Goal: Complete application form: Complete application form

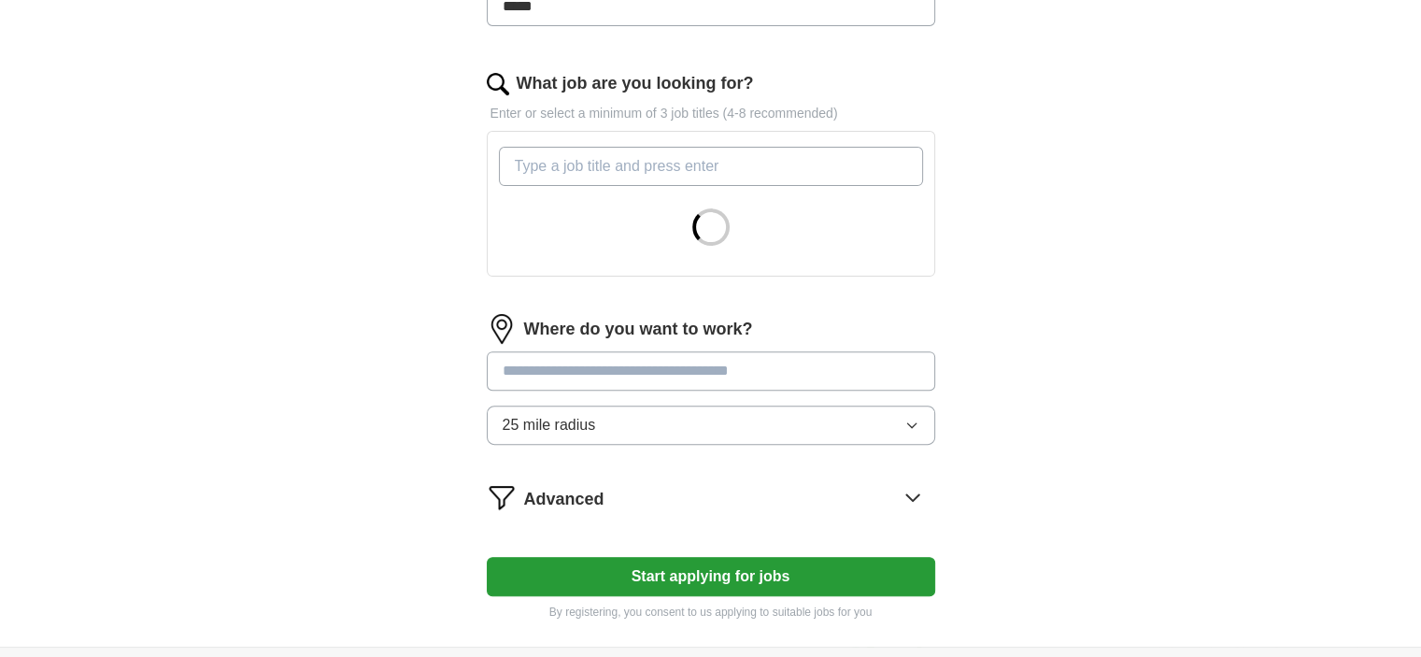
scroll to position [561, 0]
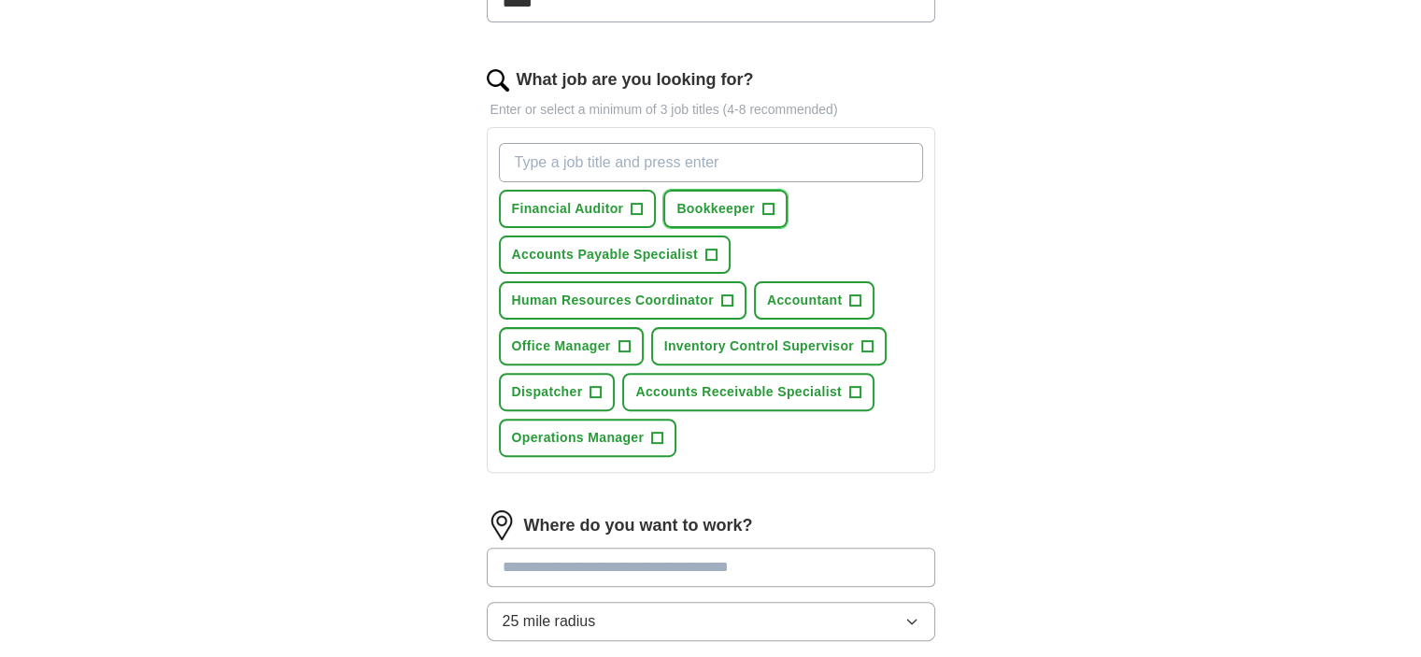
click at [755, 219] on span "Bookkeeper" at bounding box center [716, 209] width 78 height 20
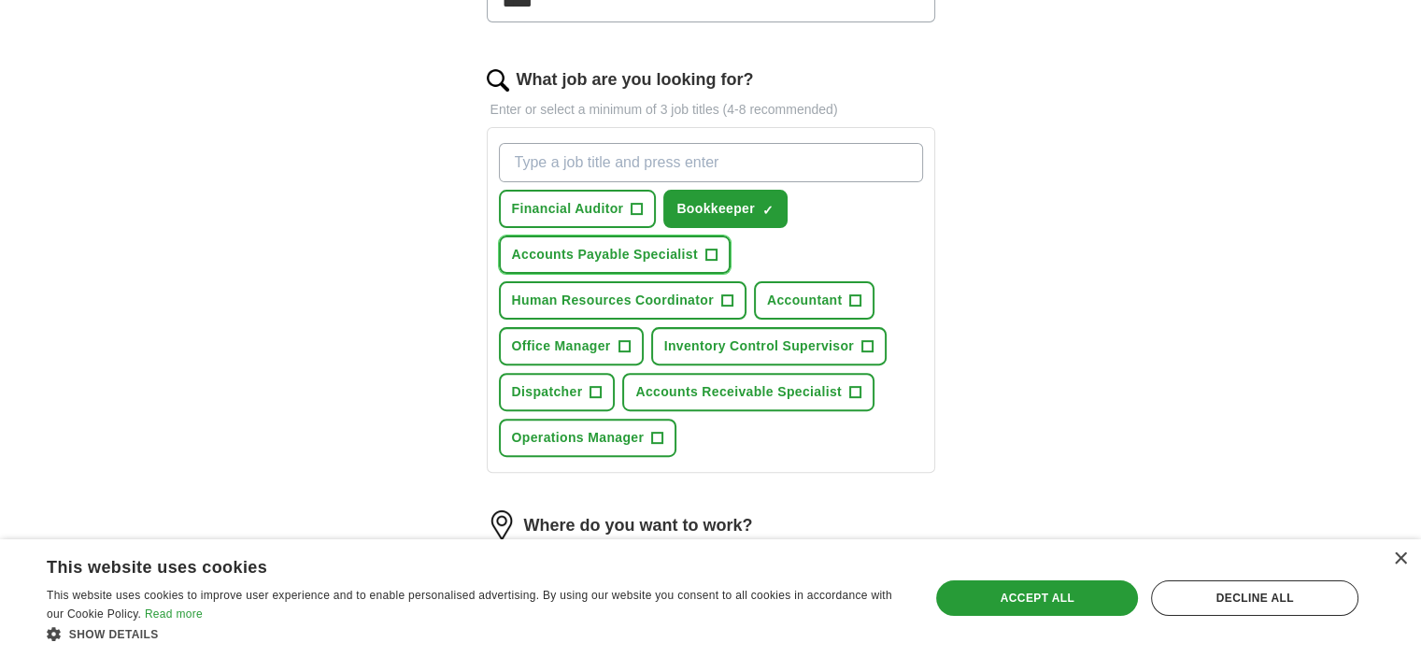
click at [731, 274] on button "Accounts Payable Specialist +" at bounding box center [615, 254] width 232 height 38
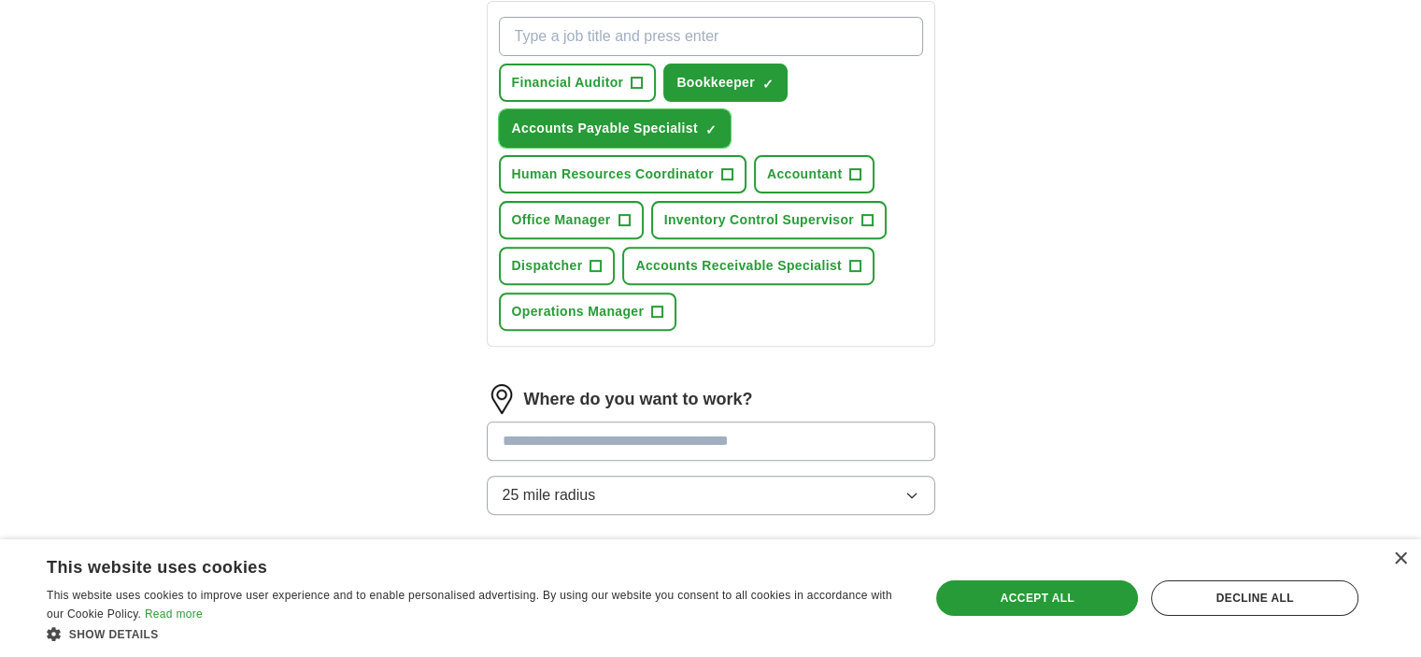
scroll to position [748, 0]
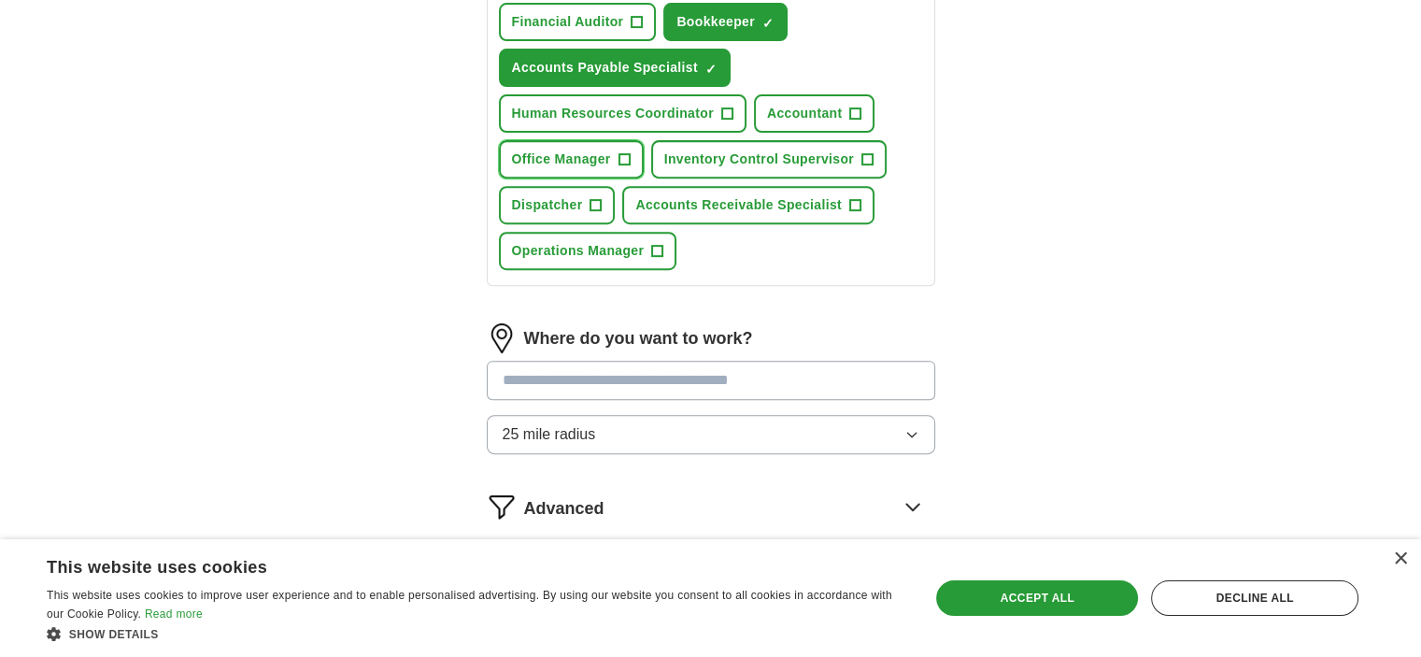
click at [611, 169] on span "Office Manager" at bounding box center [561, 160] width 99 height 20
click at [687, 169] on span "Inventory Control Supervisor" at bounding box center [759, 160] width 191 height 20
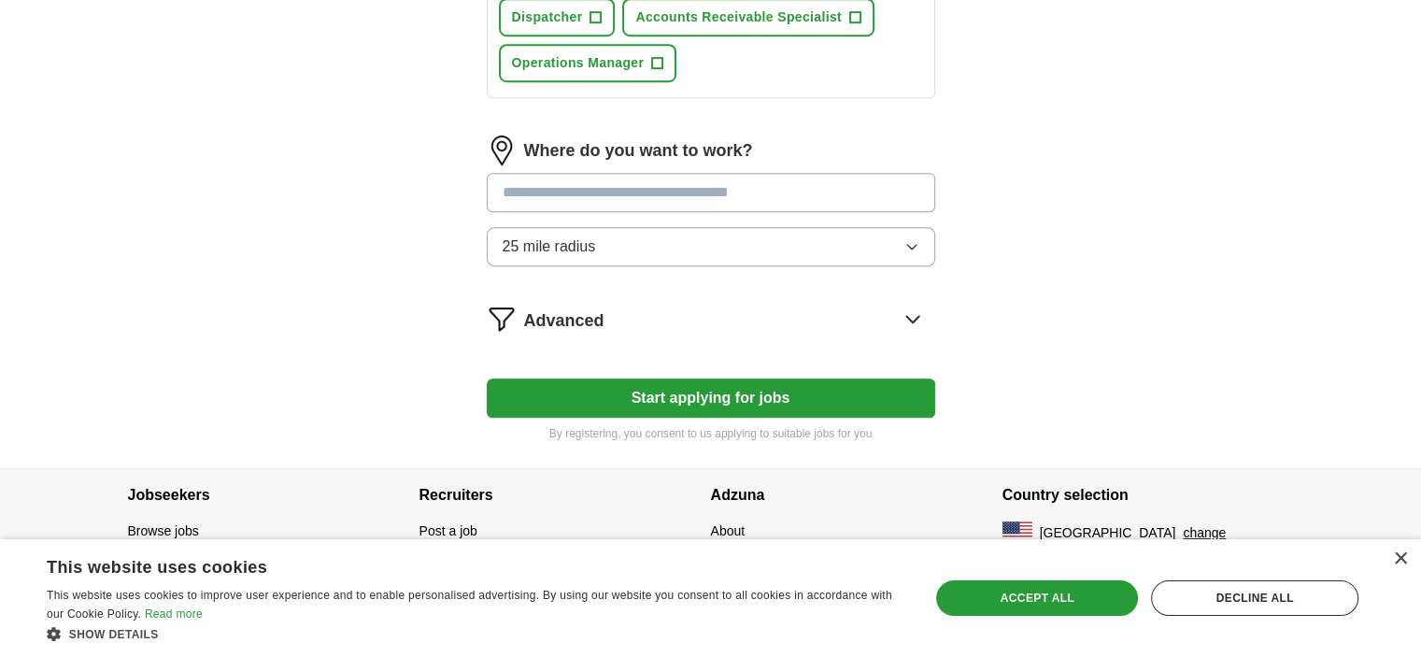
scroll to position [1028, 0]
click at [567, 73] on span "Operations Manager" at bounding box center [578, 63] width 133 height 20
click at [699, 212] on input at bounding box center [711, 192] width 449 height 39
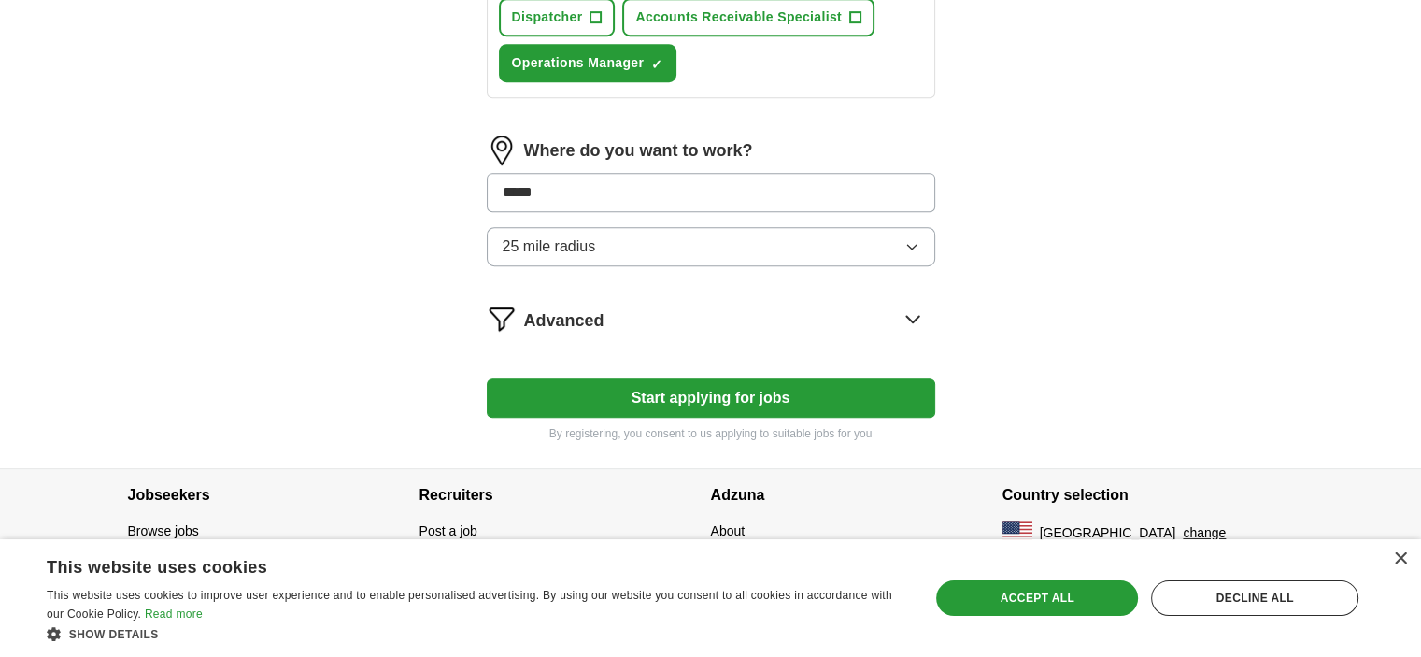
scroll to position [1445, 0]
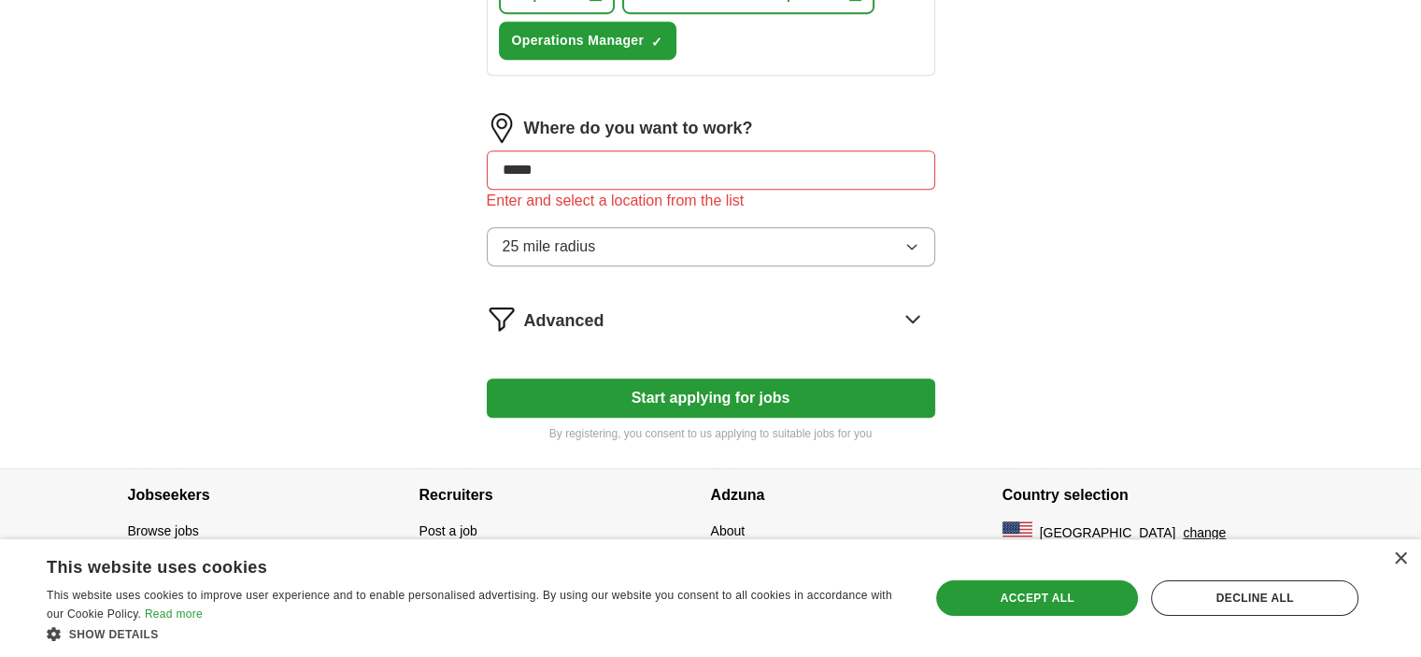
click at [767, 227] on button "25 mile radius" at bounding box center [711, 246] width 449 height 39
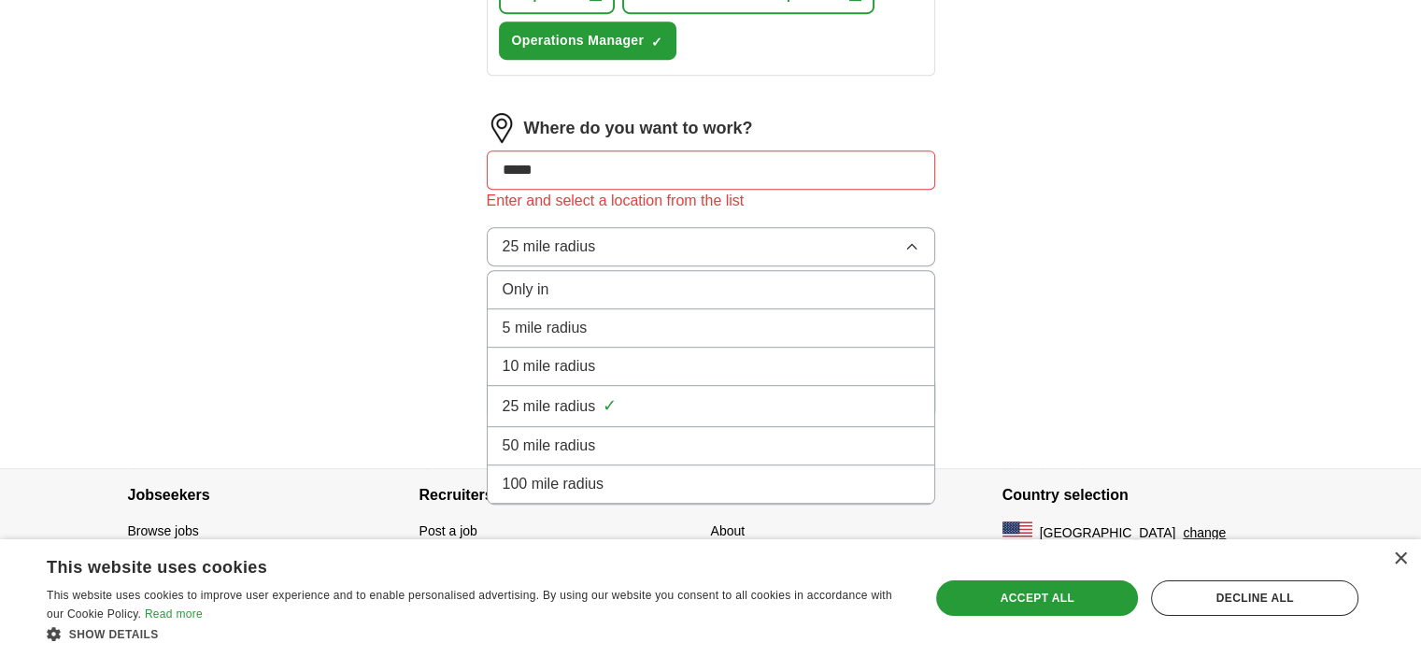
click at [767, 435] on div "50 mile radius" at bounding box center [711, 446] width 417 height 22
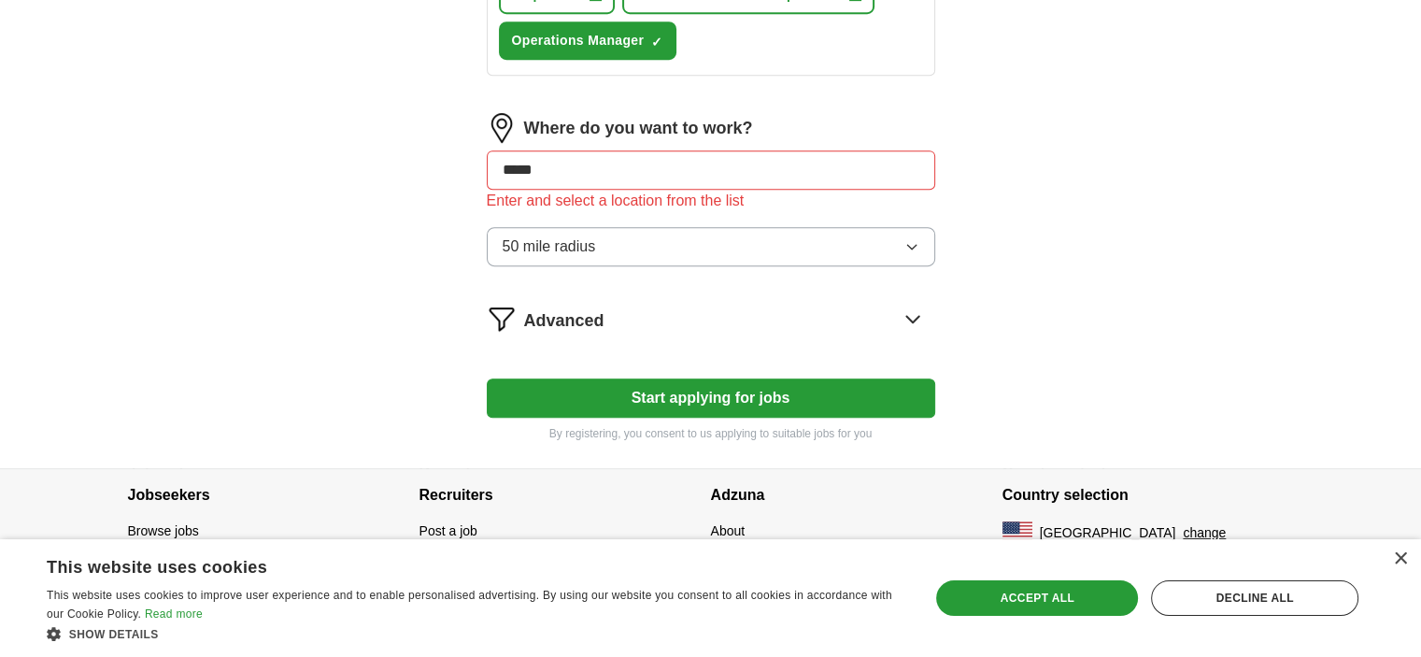
click at [771, 378] on button "Start applying for jobs" at bounding box center [711, 397] width 449 height 39
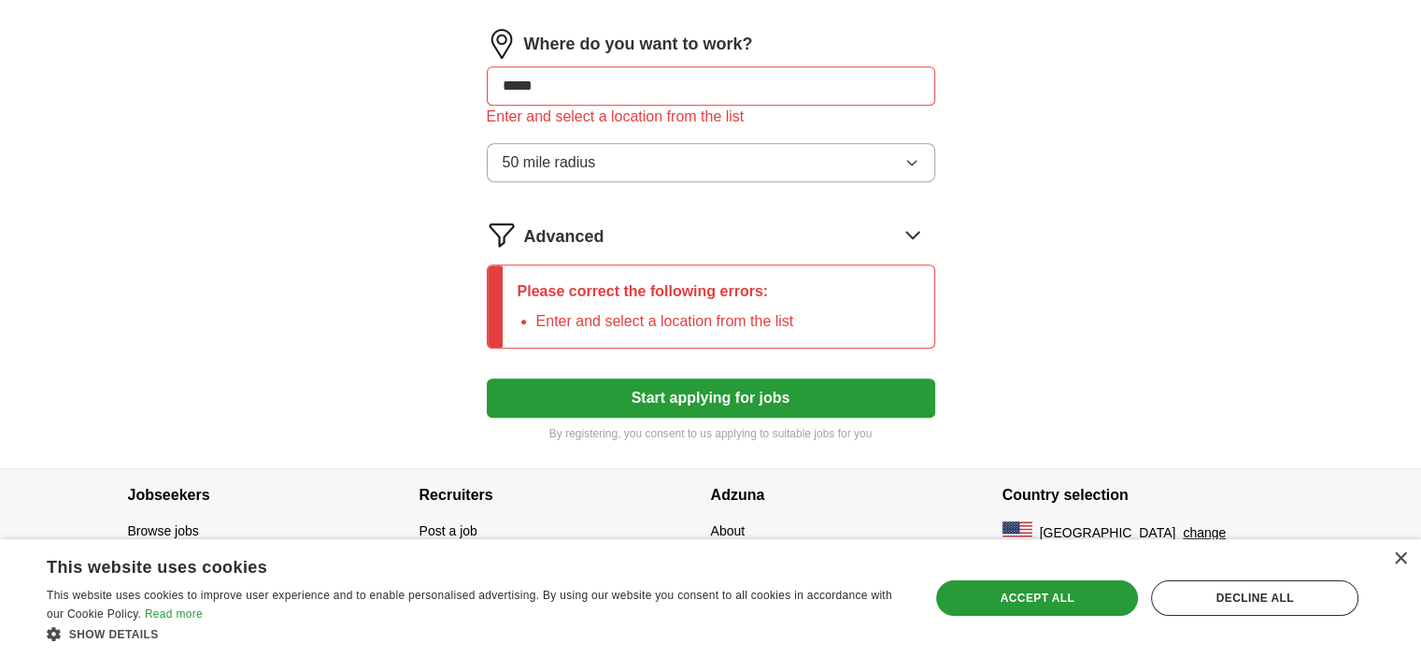
click at [597, 74] on input "*****" at bounding box center [711, 85] width 449 height 39
drag, startPoint x: 597, startPoint y: 74, endPoint x: 133, endPoint y: 27, distance: 466.8
type input "*****"
click at [487, 378] on button "Start applying for jobs" at bounding box center [711, 397] width 449 height 39
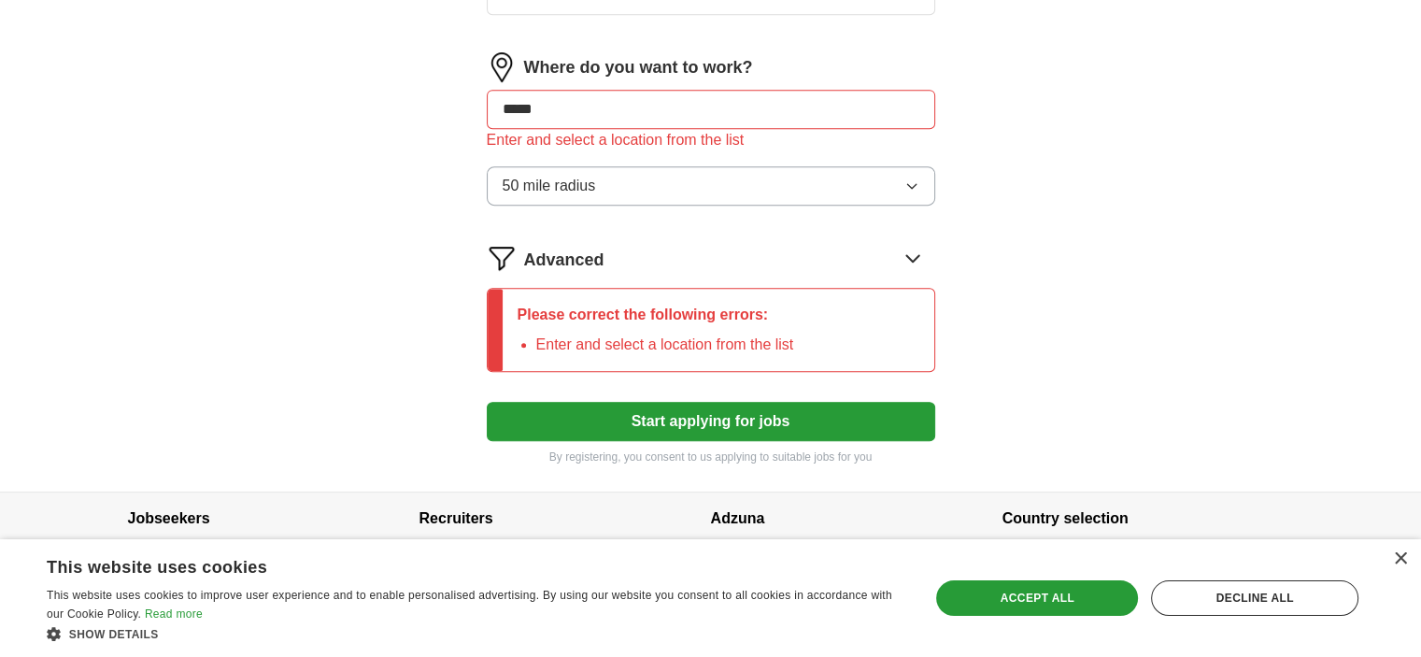
scroll to position [978, 0]
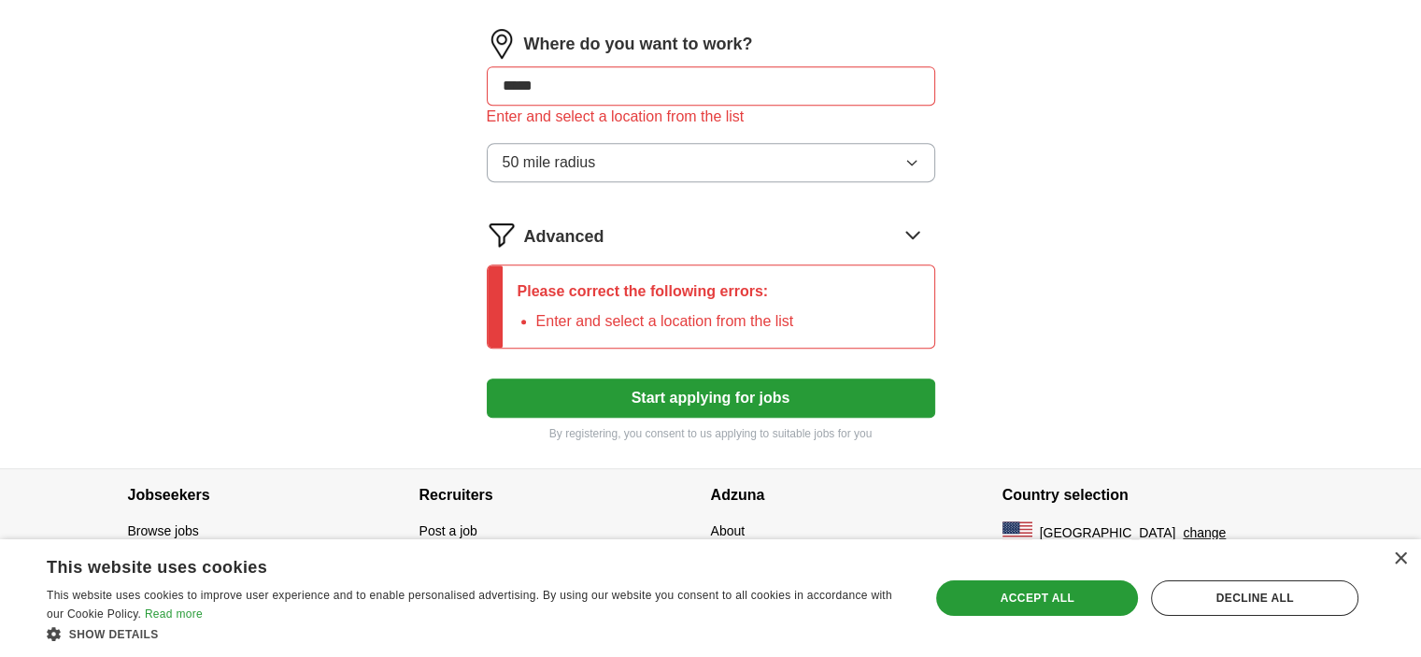
scroll to position [1258, 0]
drag, startPoint x: 563, startPoint y: 257, endPoint x: 178, endPoint y: 307, distance: 387.3
click at [487, 378] on button "Start applying for jobs" at bounding box center [711, 397] width 449 height 39
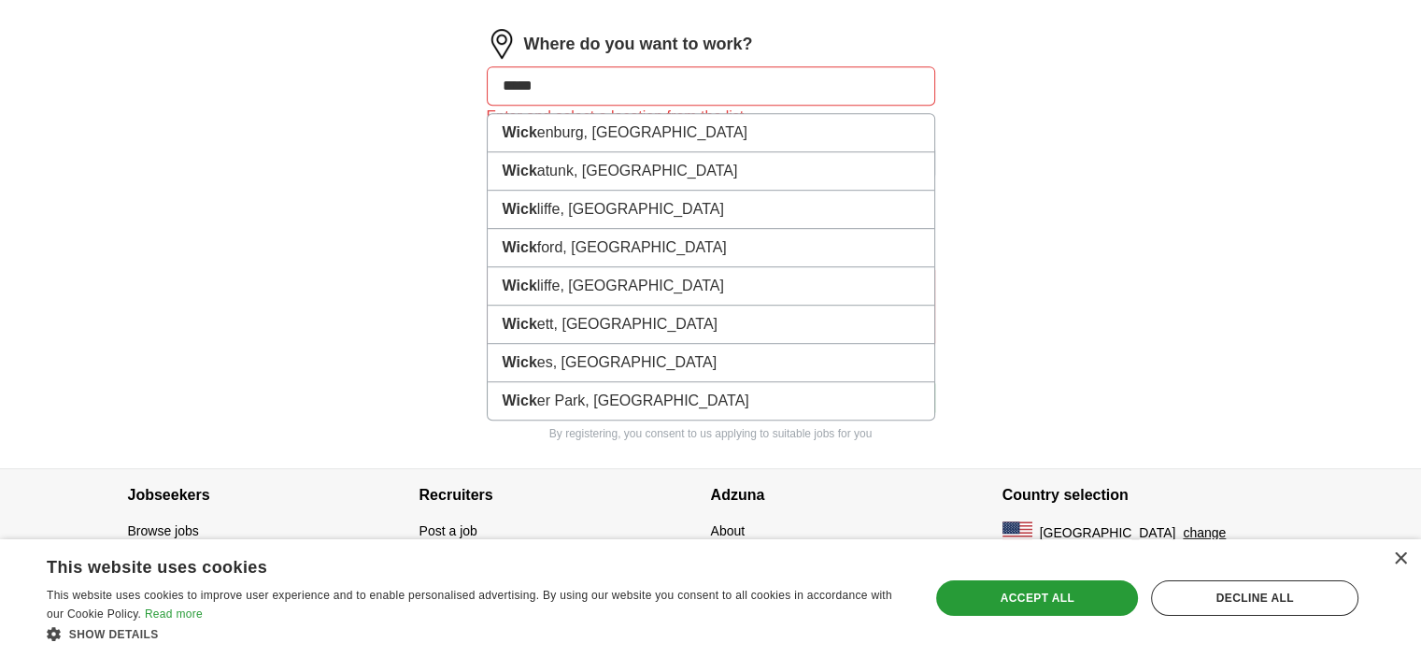
type input "******"
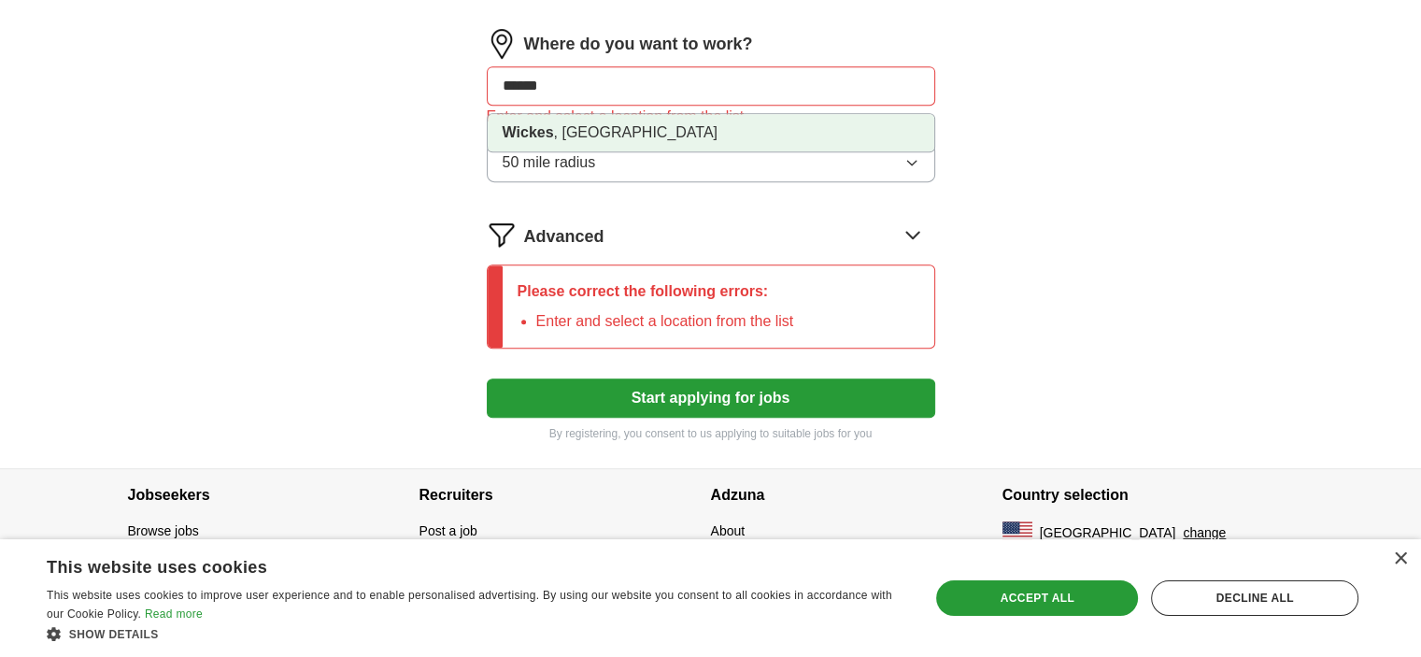
click at [590, 151] on li "Wickes , [GEOGRAPHIC_DATA]" at bounding box center [711, 132] width 447 height 37
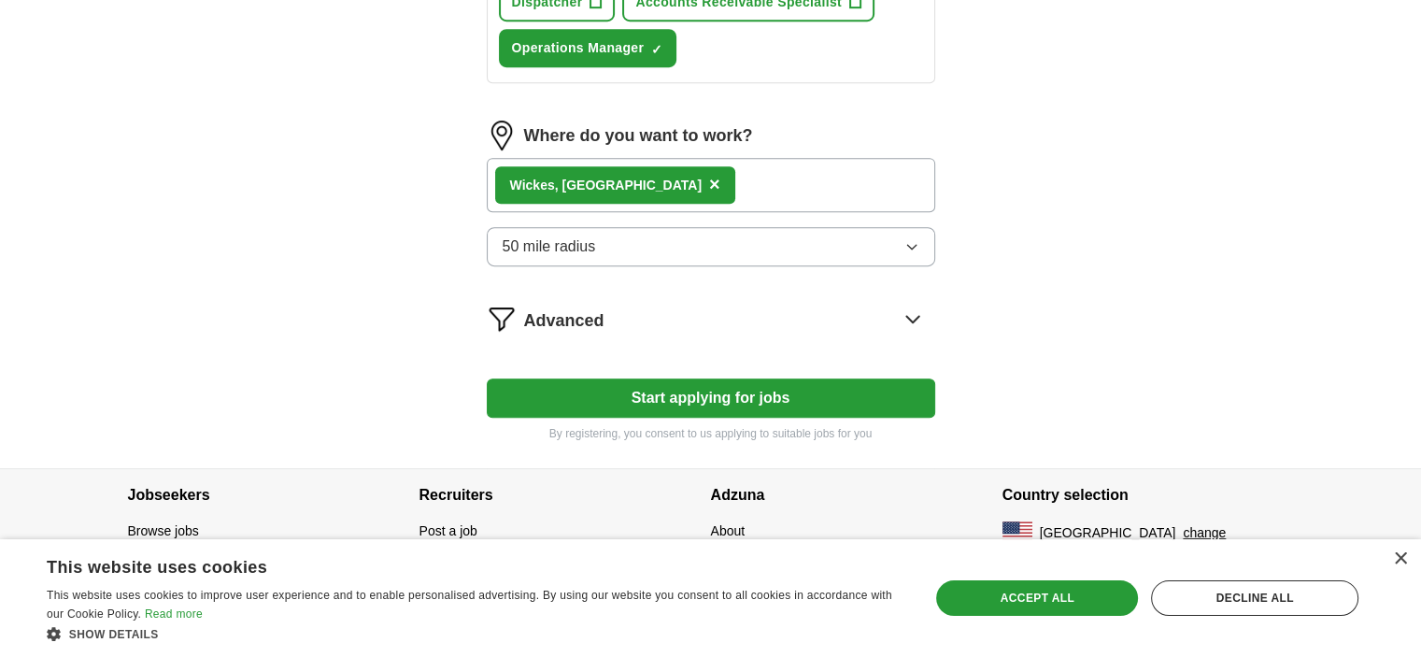
scroll to position [1463, 0]
click at [731, 378] on button "Start applying for jobs" at bounding box center [711, 397] width 449 height 39
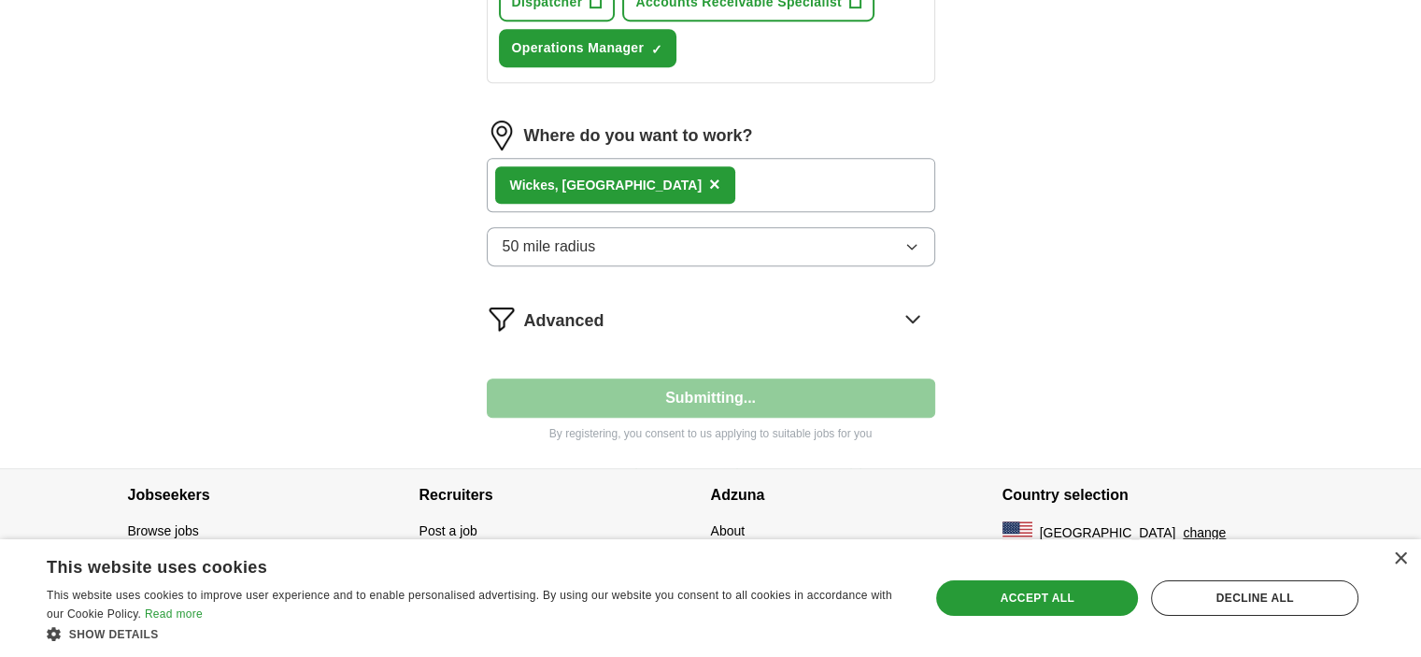
select select "**"
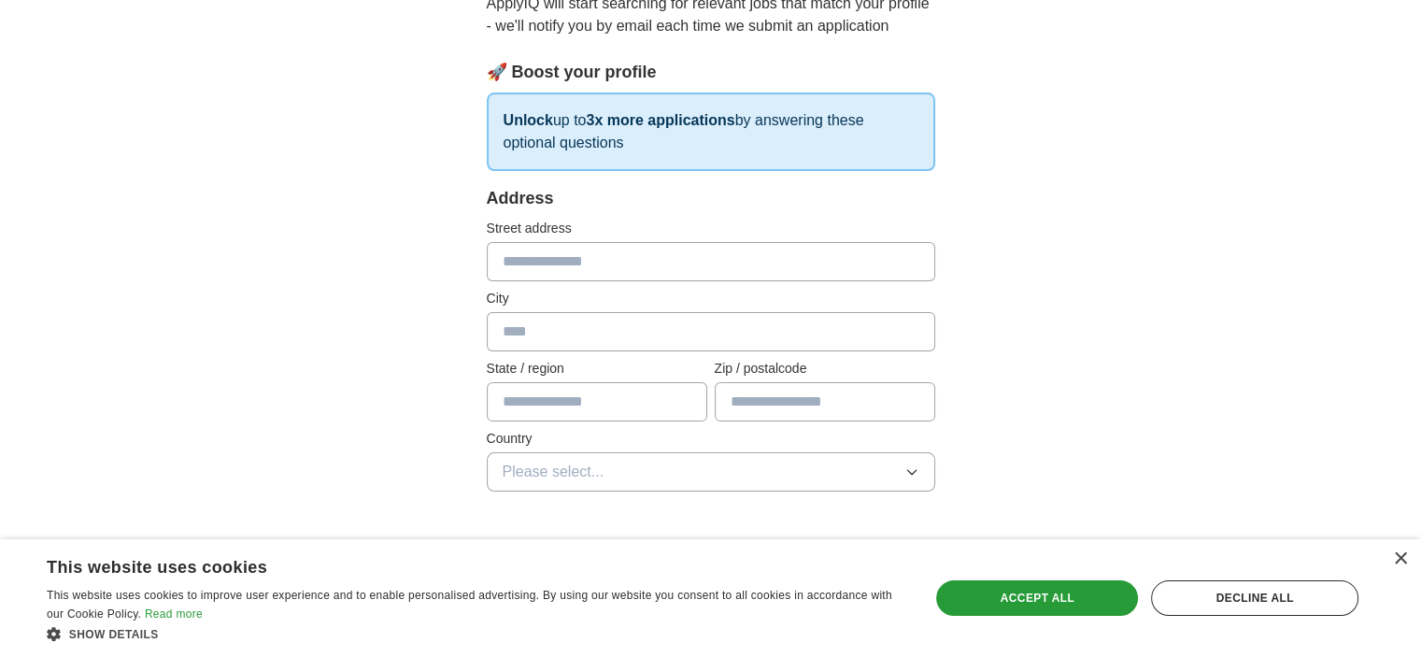
scroll to position [374, 0]
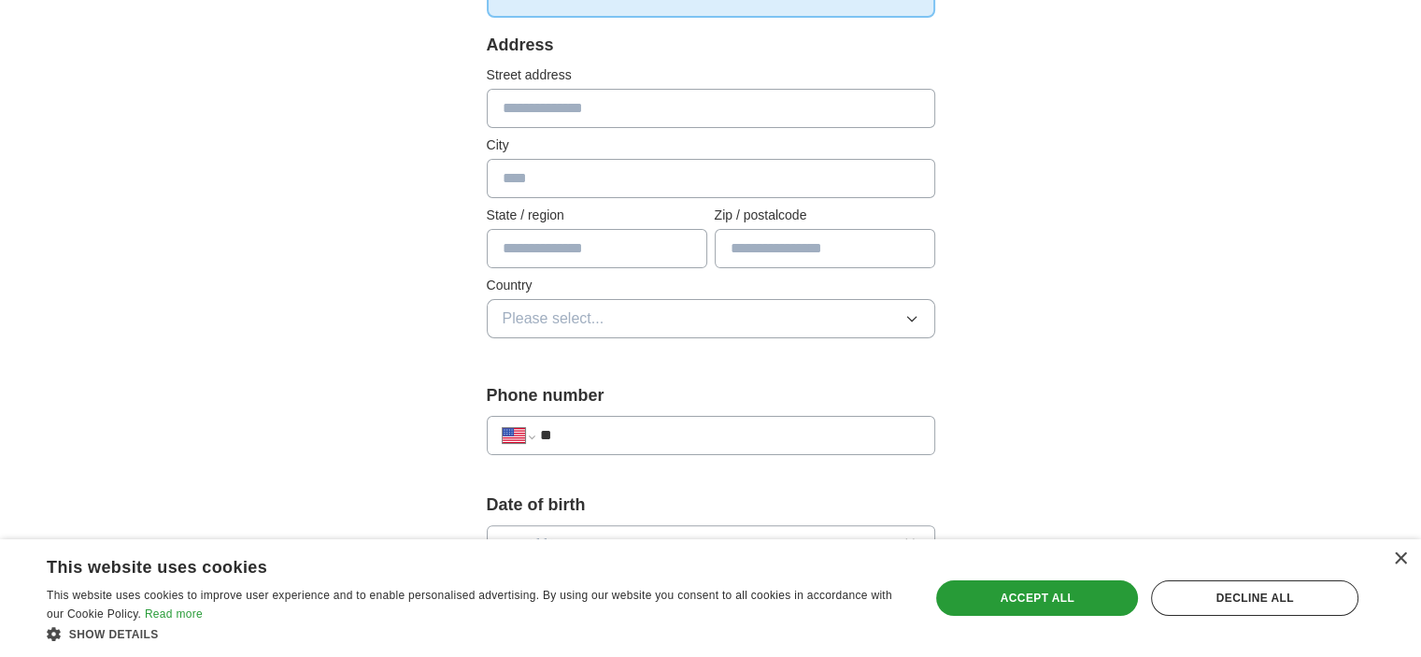
click at [714, 128] on input "text" at bounding box center [711, 108] width 449 height 39
type input "**********"
type input "******"
type input "**"
type input "*****"
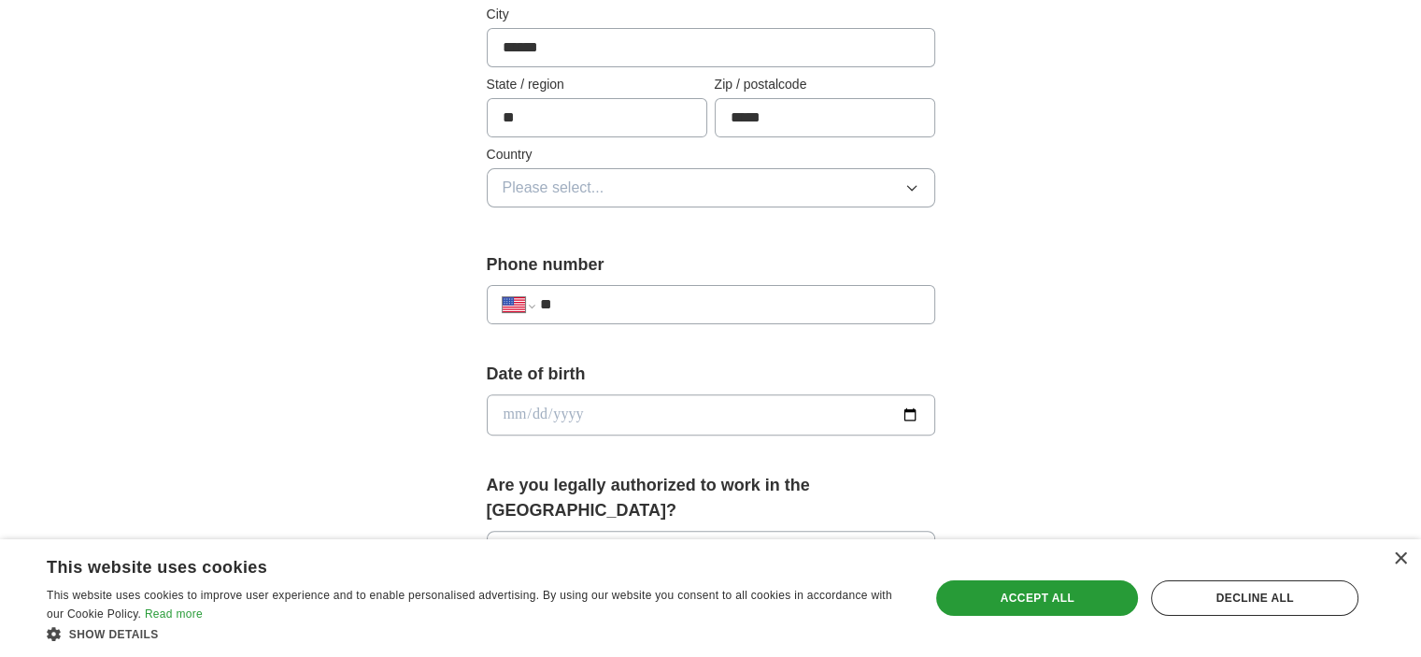
scroll to position [561, 0]
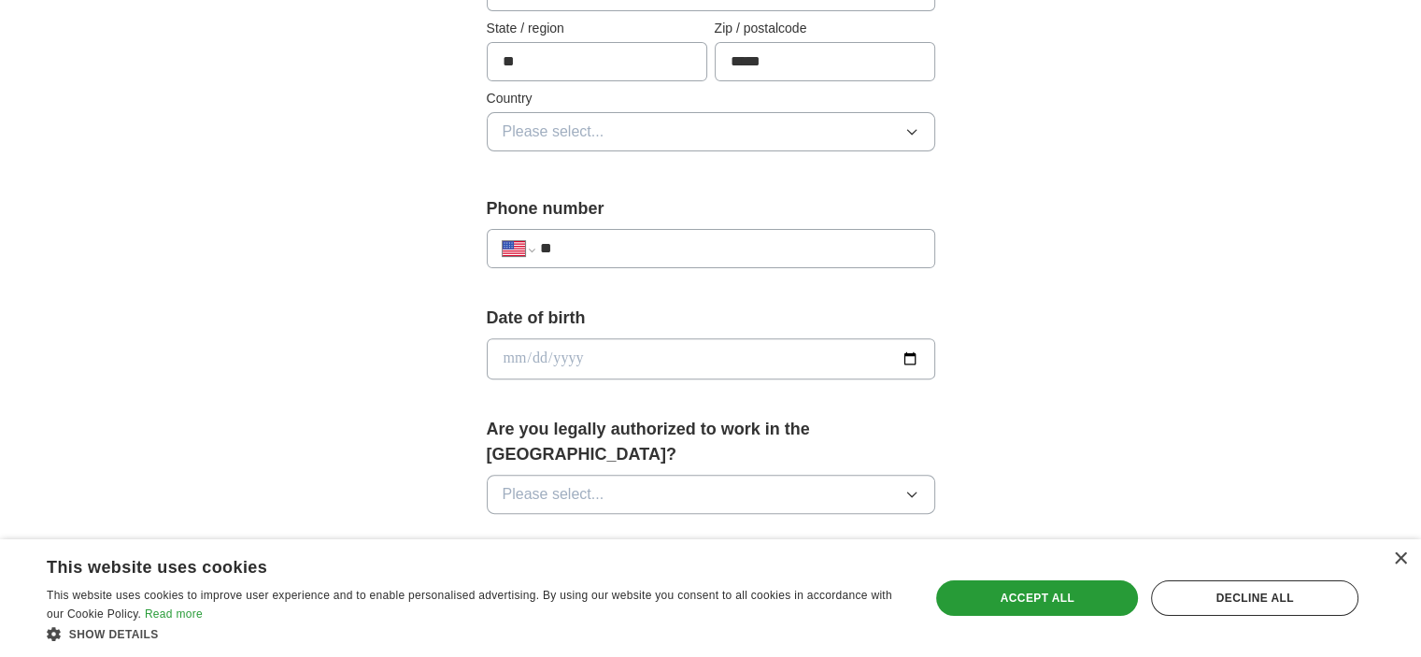
click at [654, 151] on button "Please select..." at bounding box center [711, 131] width 449 height 39
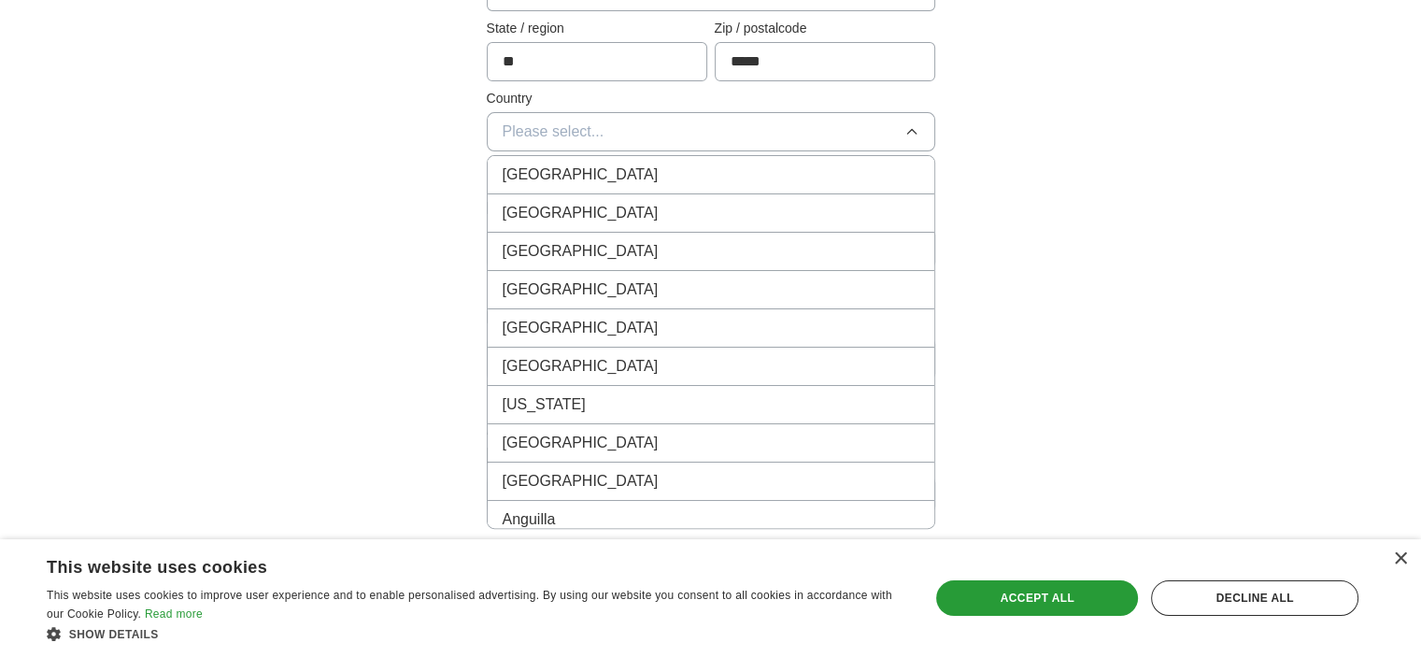
click at [665, 224] on div "[GEOGRAPHIC_DATA]" at bounding box center [711, 213] width 417 height 22
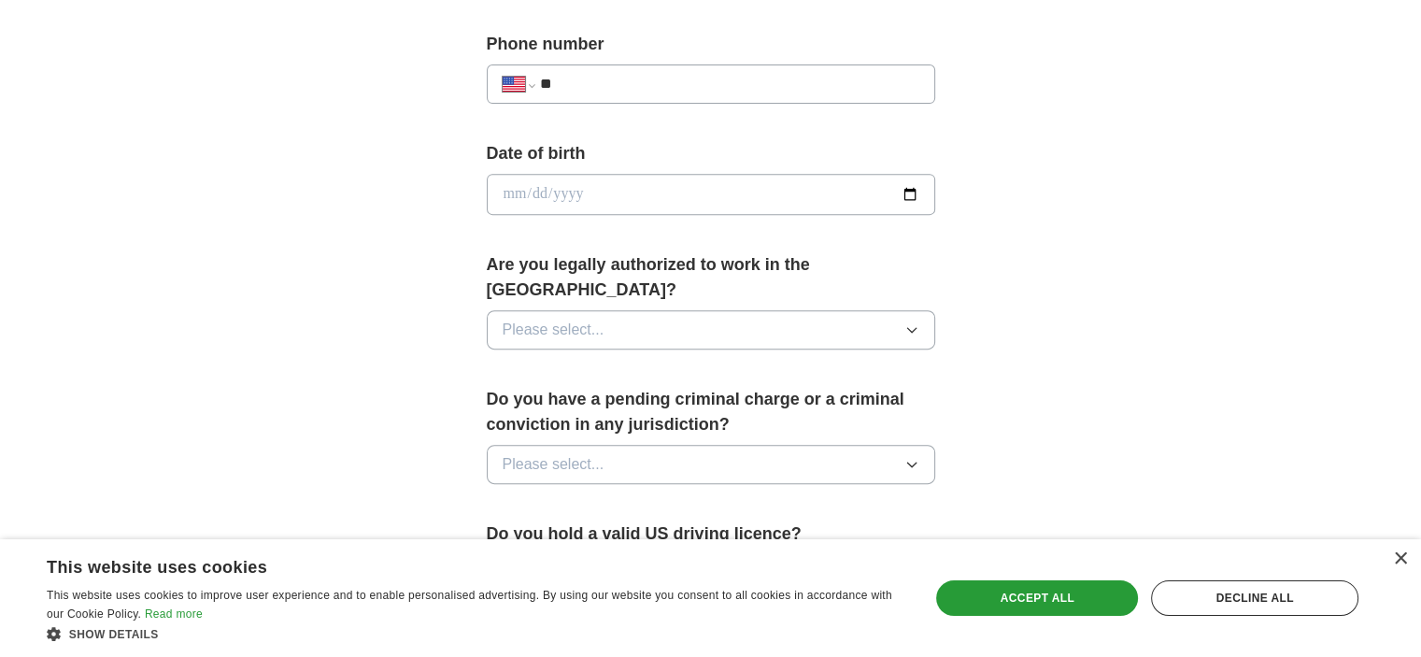
scroll to position [935, 0]
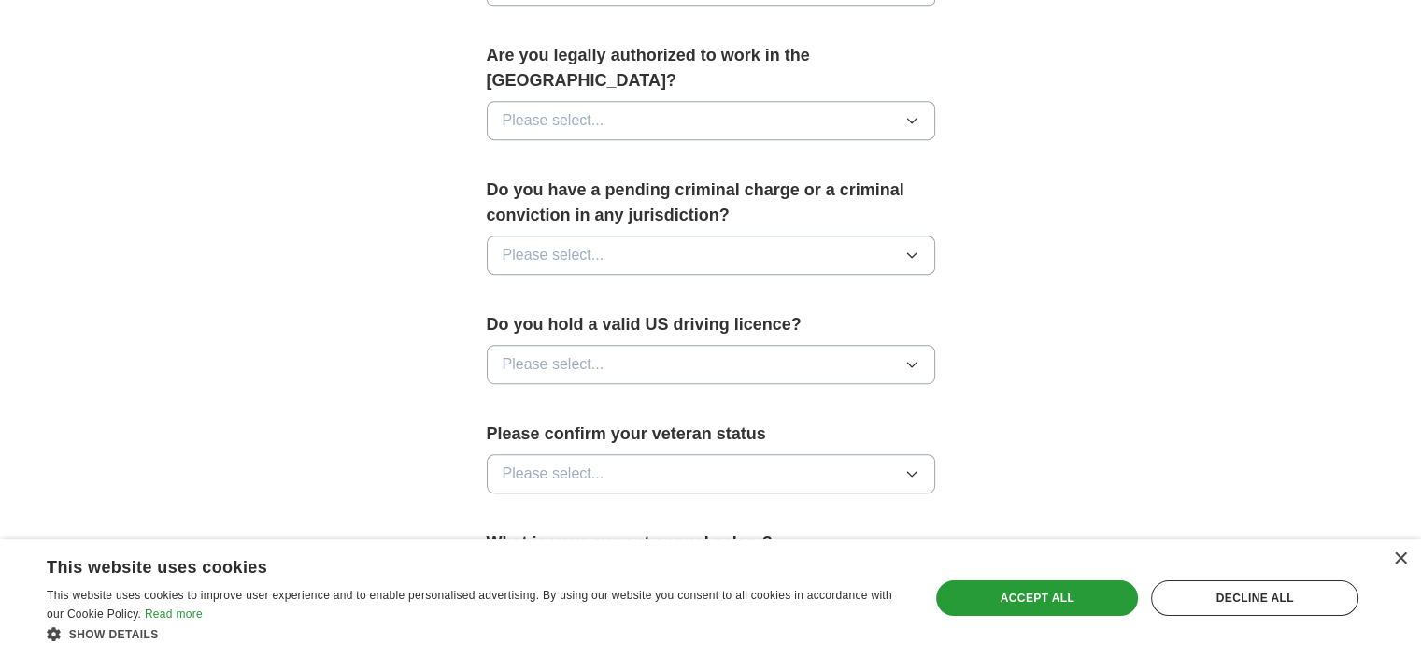
click at [565, 132] on span "Please select..." at bounding box center [554, 120] width 102 height 22
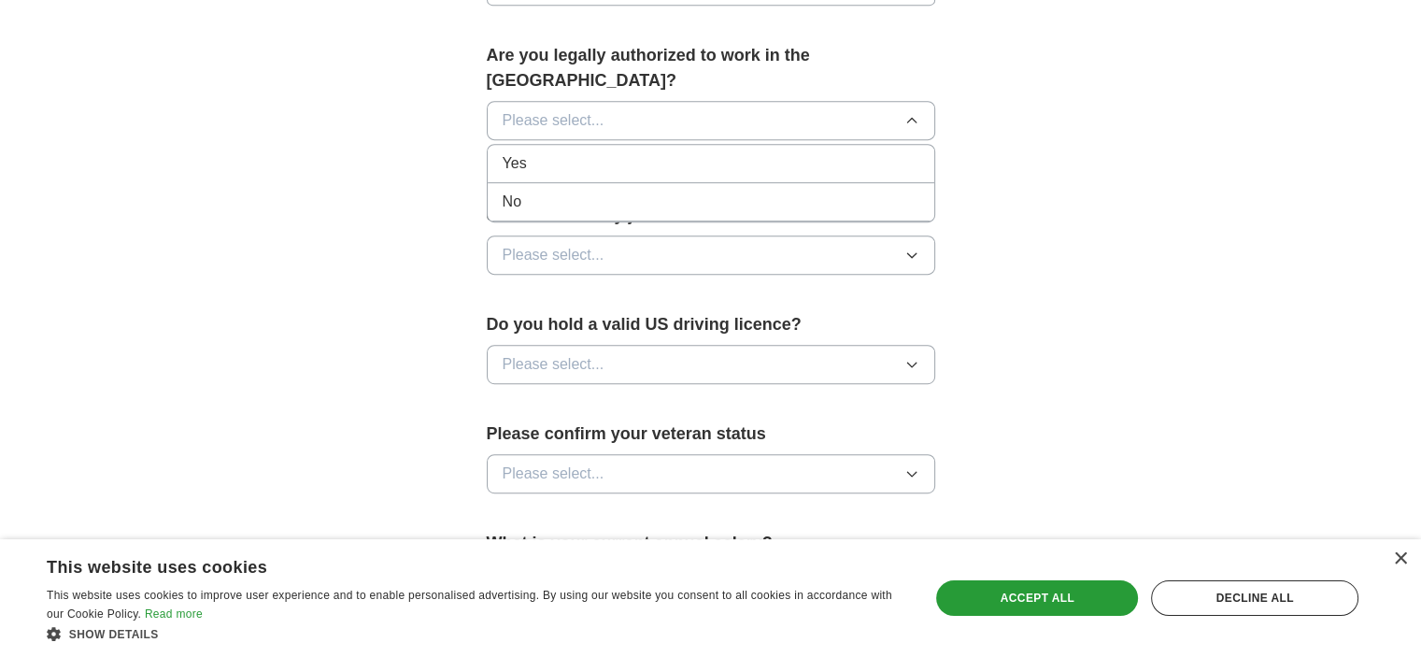
click at [564, 175] on div "Yes" at bounding box center [711, 163] width 417 height 22
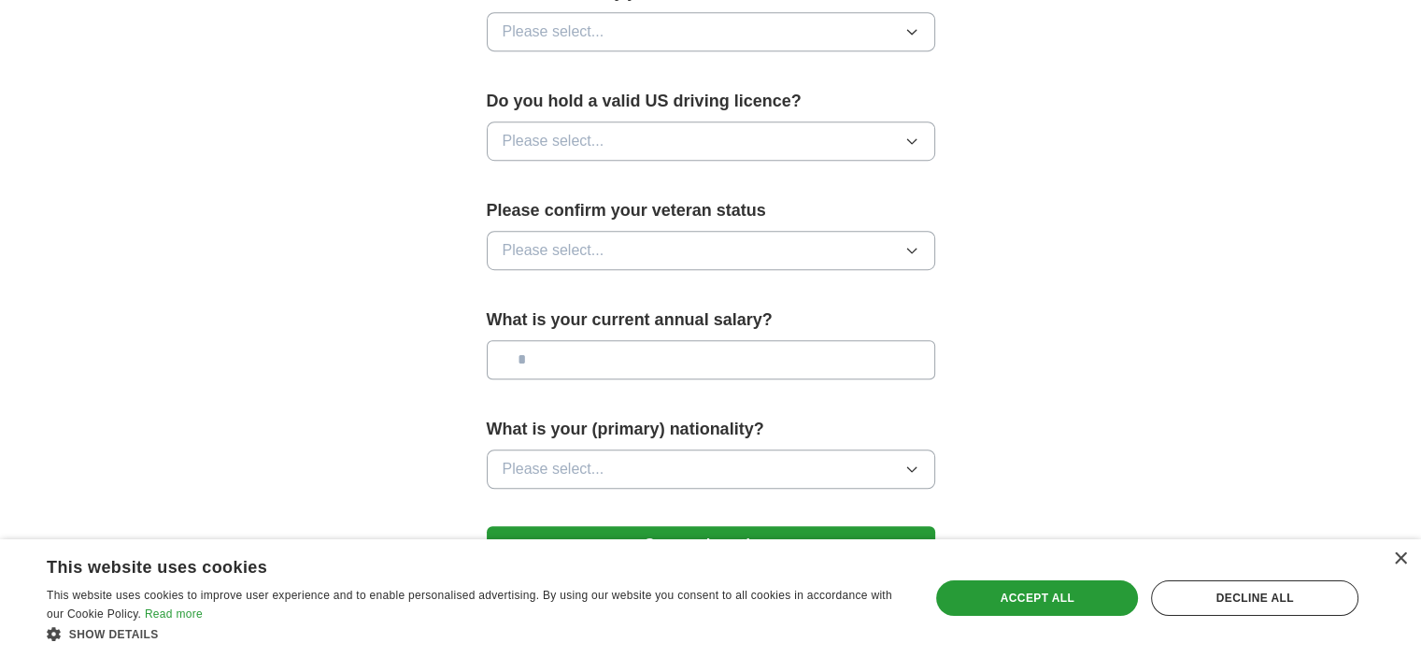
scroll to position [1215, 0]
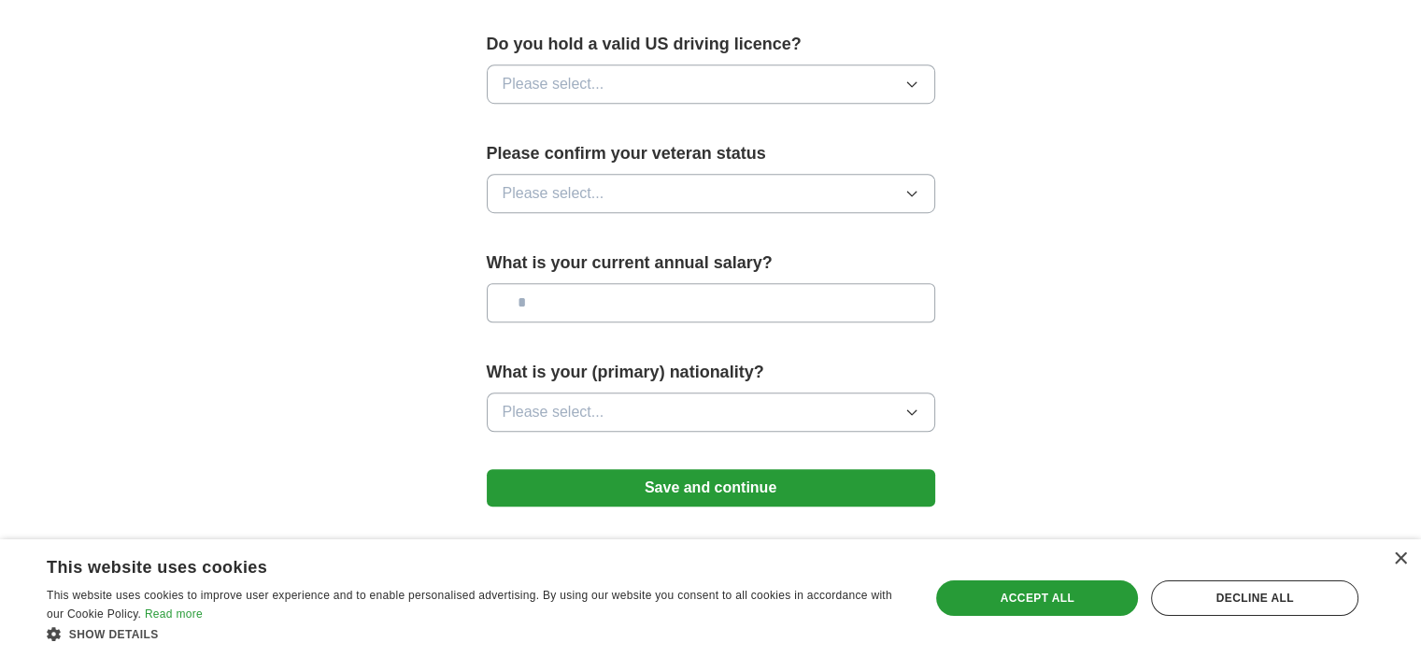
click at [553, 29] on div "Yes" at bounding box center [711, 18] width 417 height 22
click at [556, 95] on span "Please select..." at bounding box center [554, 84] width 102 height 22
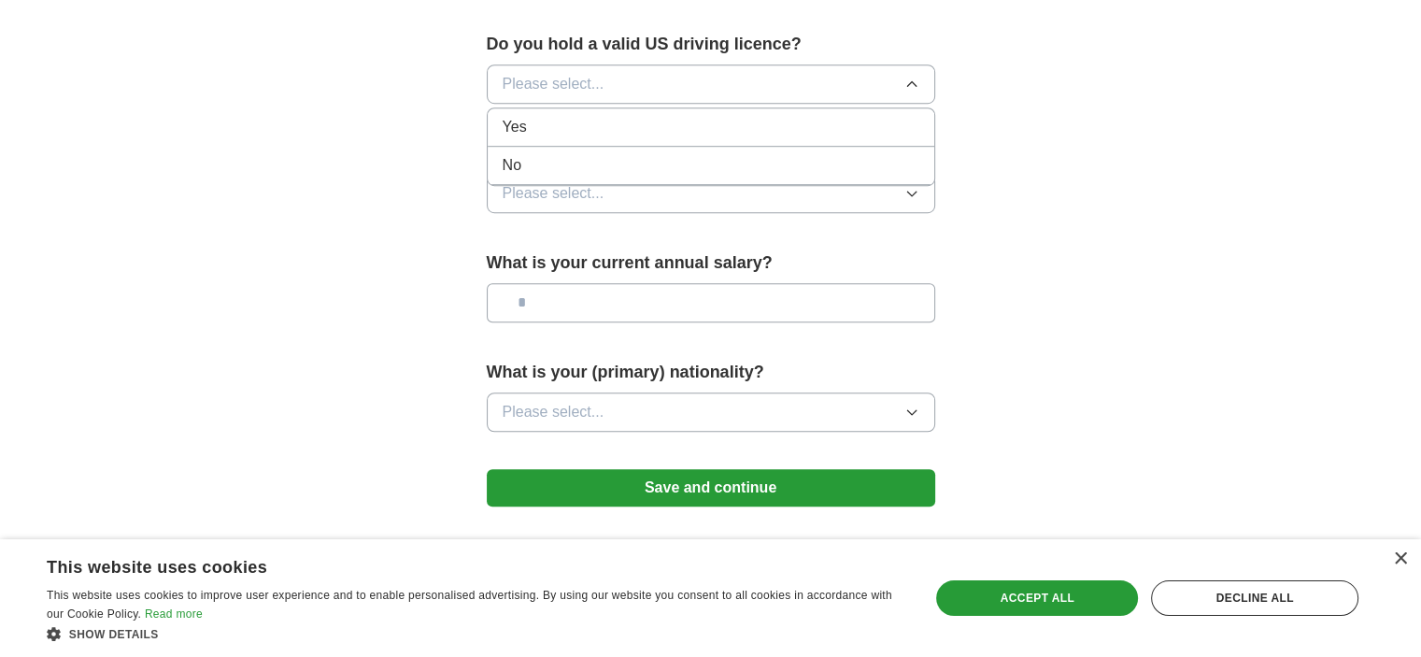
click at [563, 177] on div "No" at bounding box center [711, 165] width 417 height 22
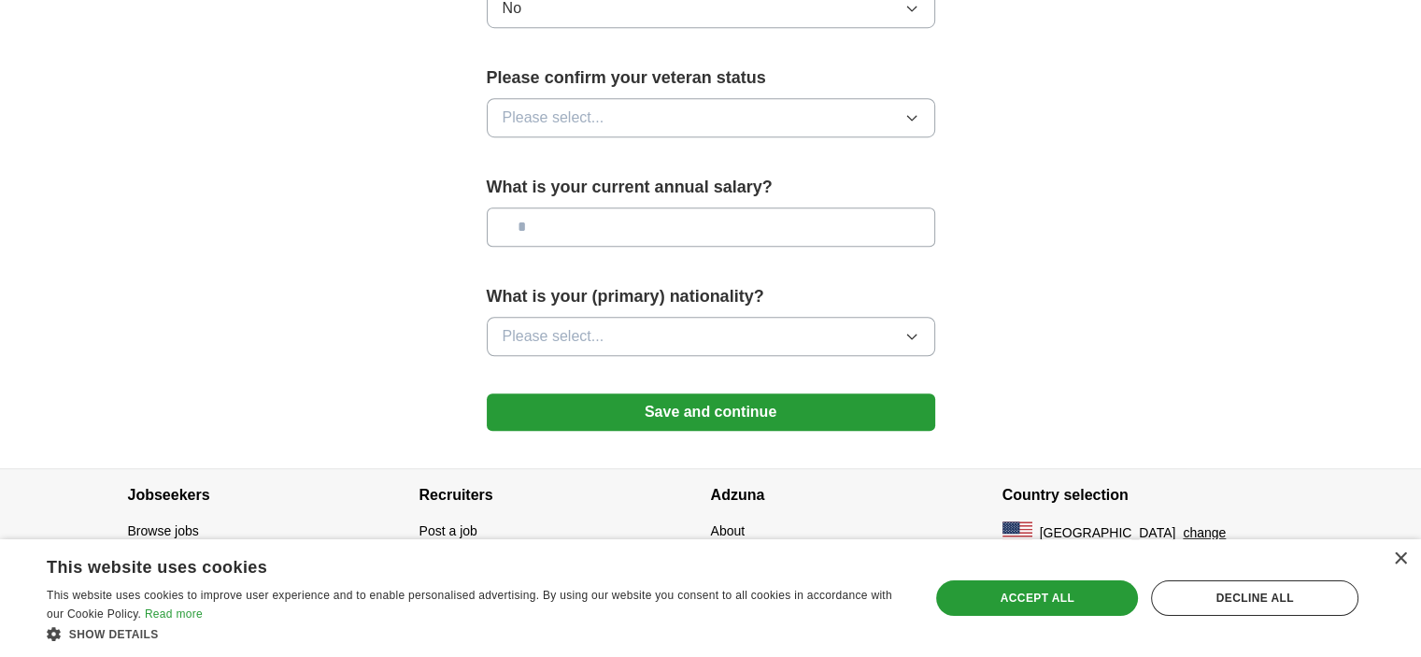
scroll to position [1495, 0]
click at [549, 28] on button "No" at bounding box center [711, 8] width 449 height 39
click at [548, 63] on div "Yes" at bounding box center [711, 51] width 417 height 22
click at [538, 129] on span "Please select..." at bounding box center [554, 118] width 102 height 22
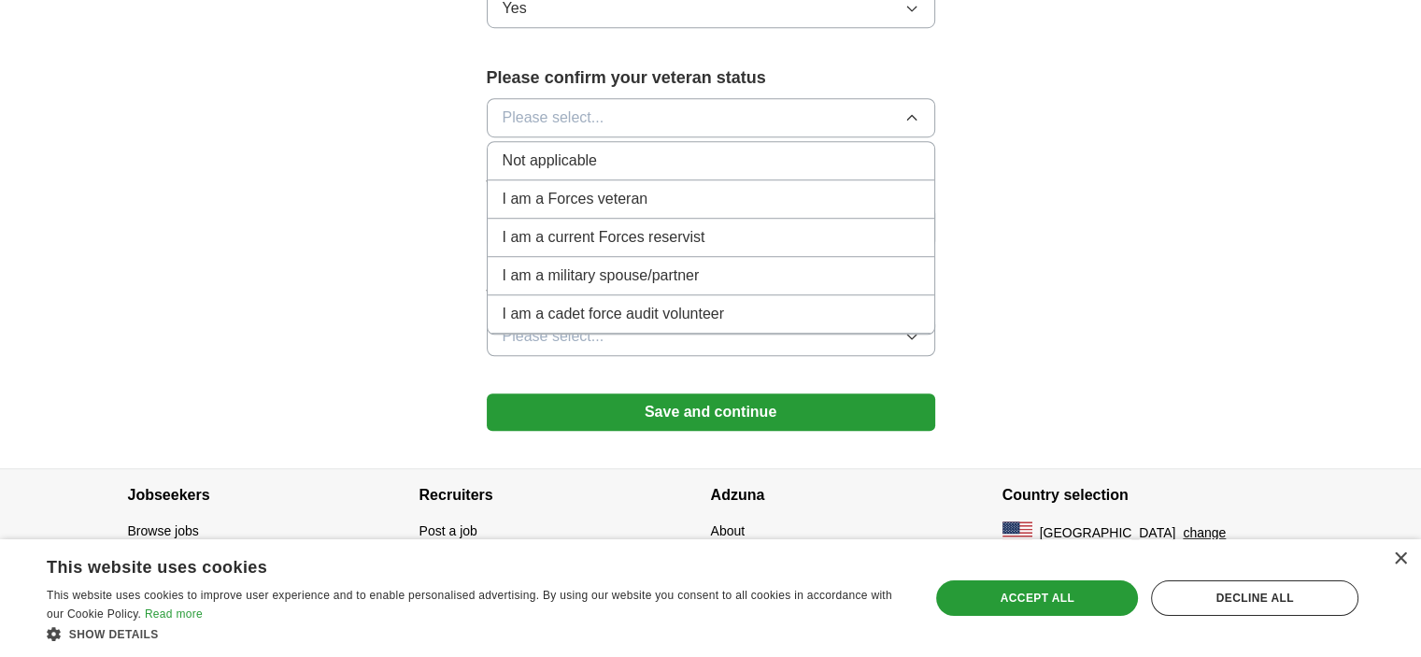
click at [555, 180] on li "Not applicable" at bounding box center [711, 161] width 447 height 38
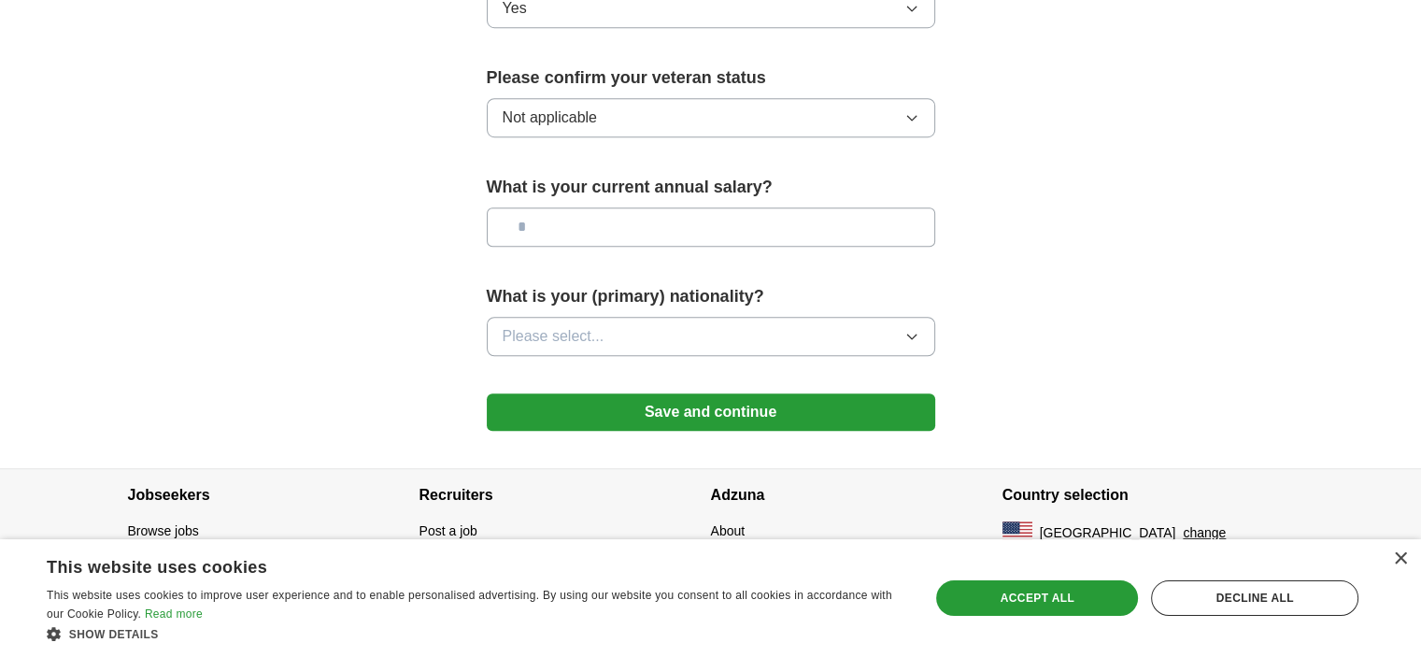
scroll to position [1682, 0]
click at [621, 232] on input "text" at bounding box center [711, 226] width 449 height 39
type input "*******"
click at [598, 348] on span "Please select..." at bounding box center [554, 336] width 102 height 22
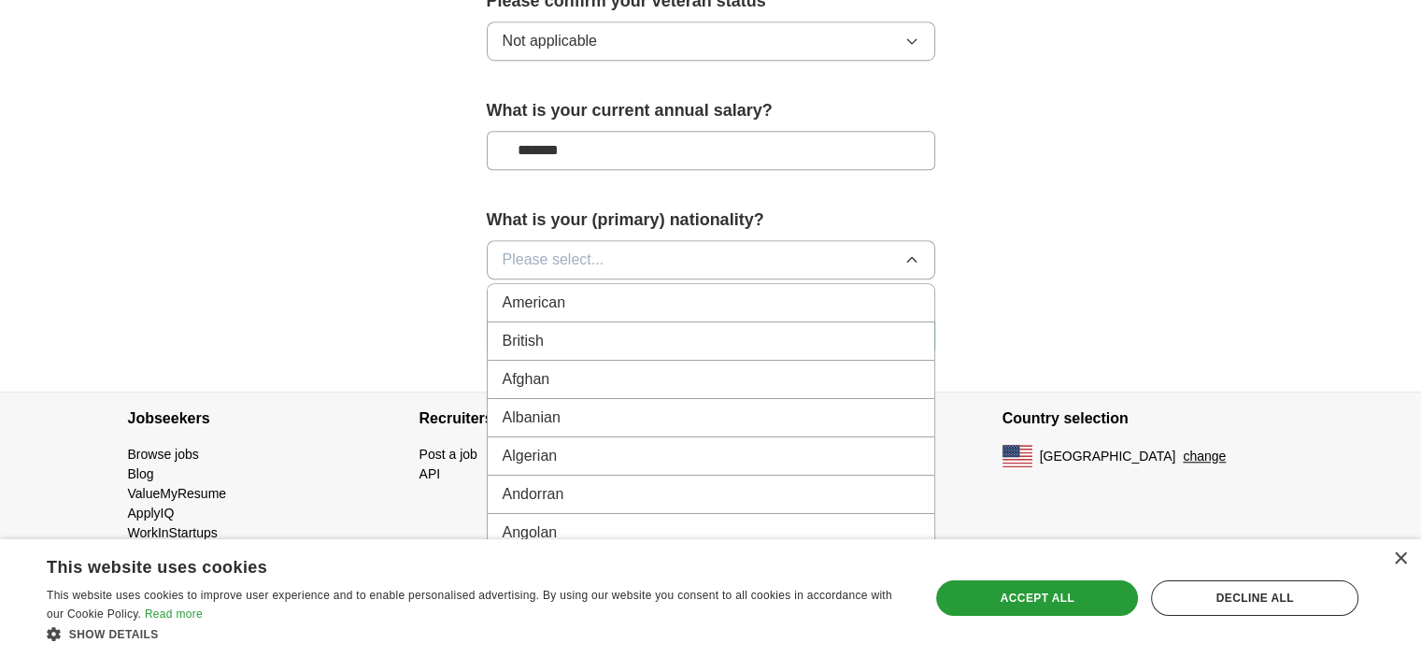
click at [566, 314] on span "American" at bounding box center [535, 303] width 64 height 22
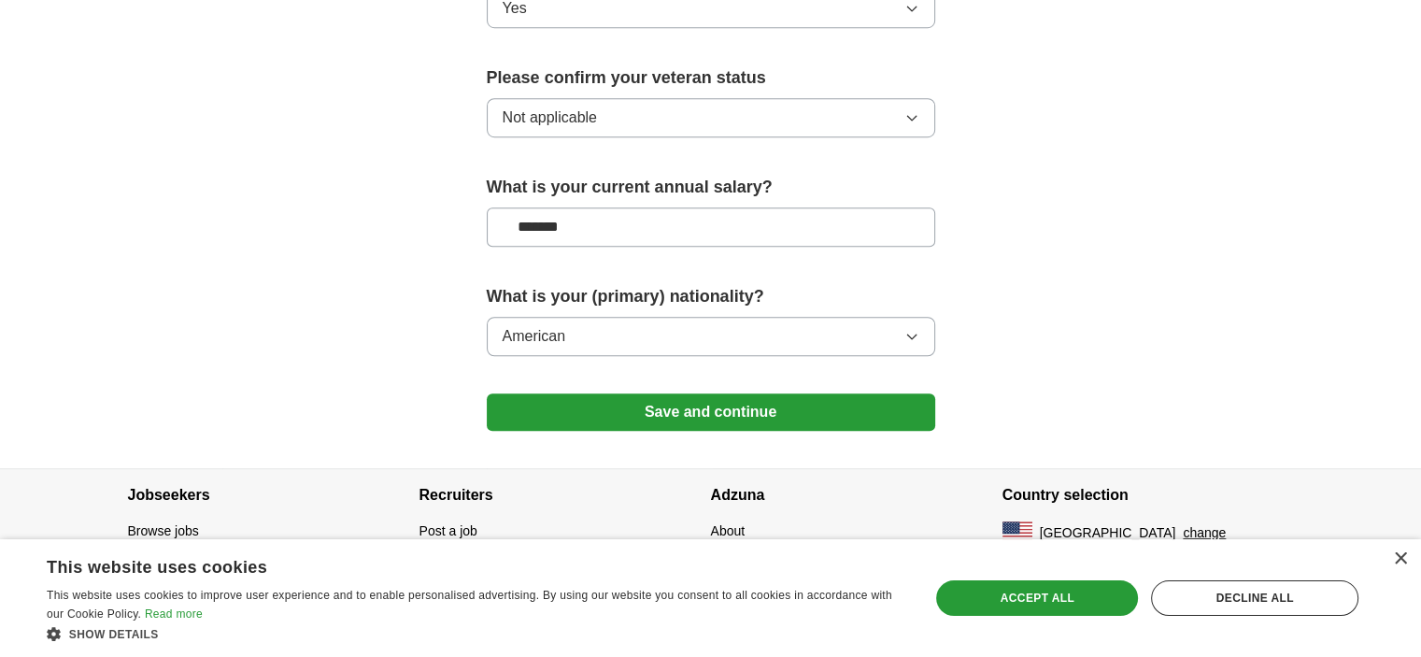
click at [578, 431] on button "Save and continue" at bounding box center [711, 411] width 449 height 37
